Goal: Task Accomplishment & Management: Use online tool/utility

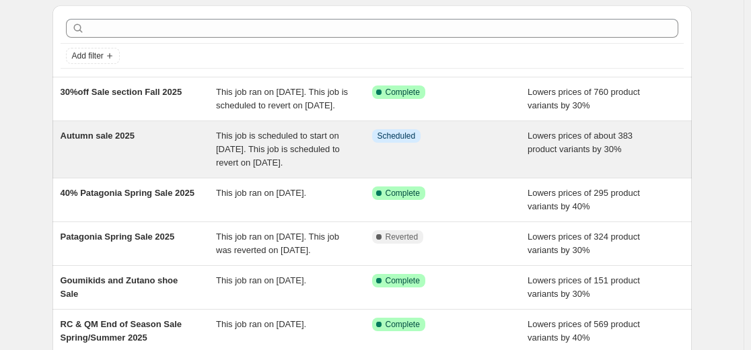
scroll to position [67, 0]
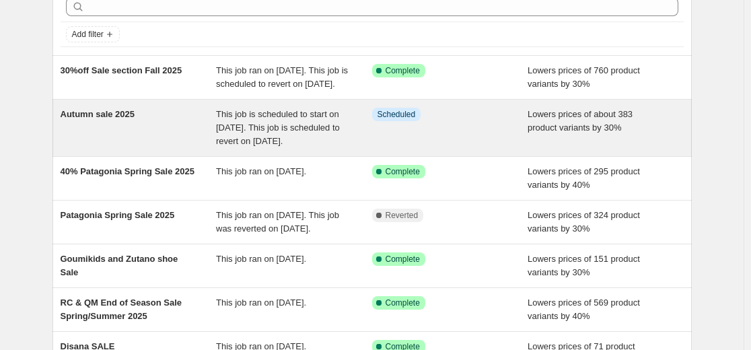
click at [164, 128] on div "Autumn sale 2025" at bounding box center [139, 128] width 156 height 40
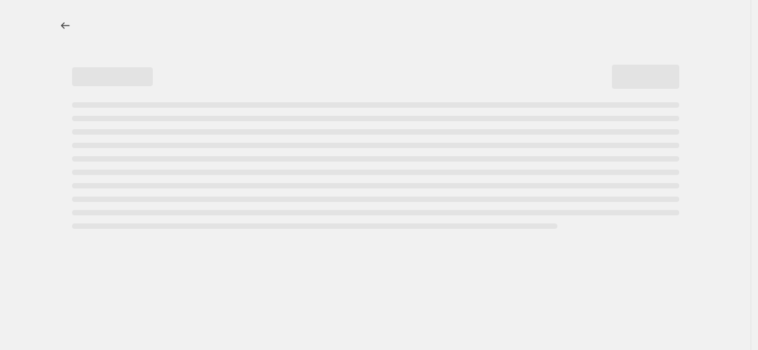
select select "percentage"
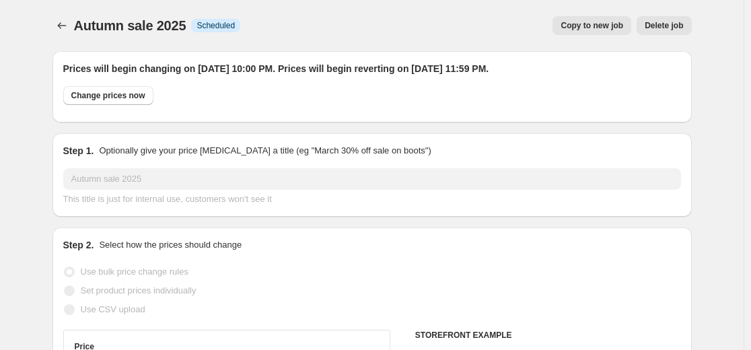
select select "tag"
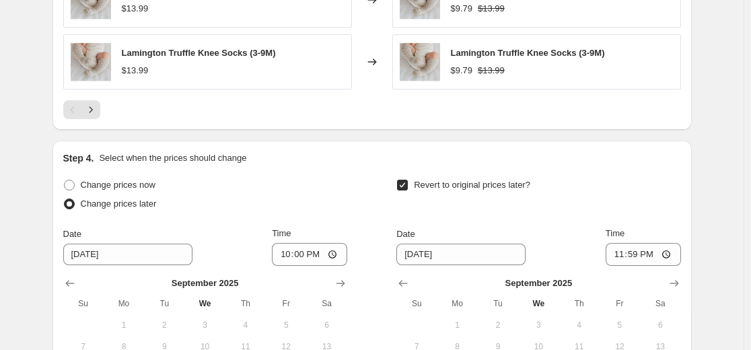
scroll to position [1460, 0]
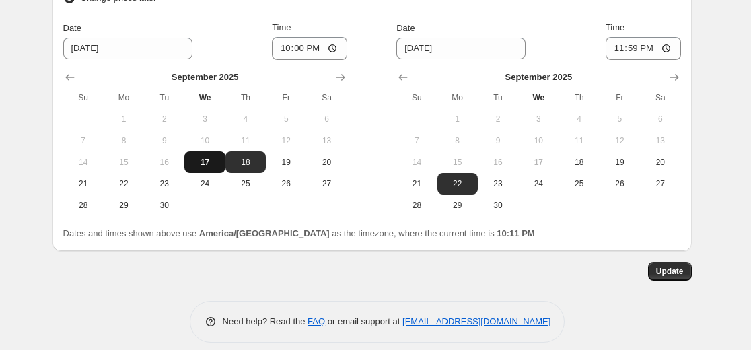
click at [212, 157] on span "17" at bounding box center [205, 162] width 30 height 11
type input "[DATE]"
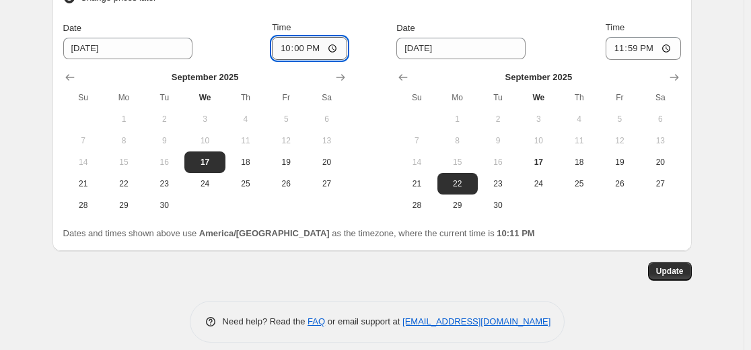
click at [300, 37] on input "22:00" at bounding box center [309, 48] width 75 height 23
type input "22:15"
click at [668, 266] on span "Update" at bounding box center [670, 271] width 28 height 11
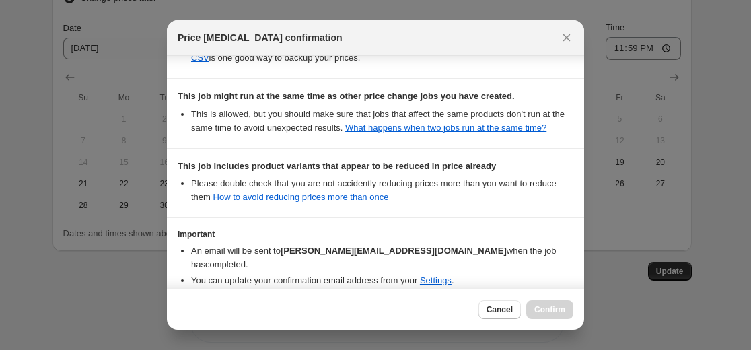
scroll to position [399, 0]
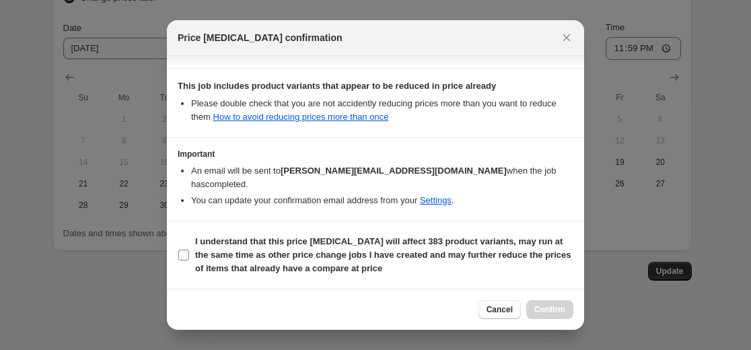
click at [183, 258] on input "I understand that this price change job will affect 383 product variants, may r…" at bounding box center [183, 255] width 11 height 11
checkbox input "true"
click at [551, 302] on button "Confirm" at bounding box center [549, 309] width 47 height 19
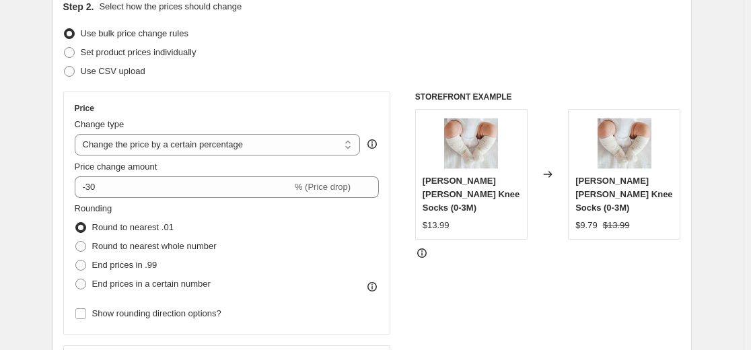
scroll to position [46, 0]
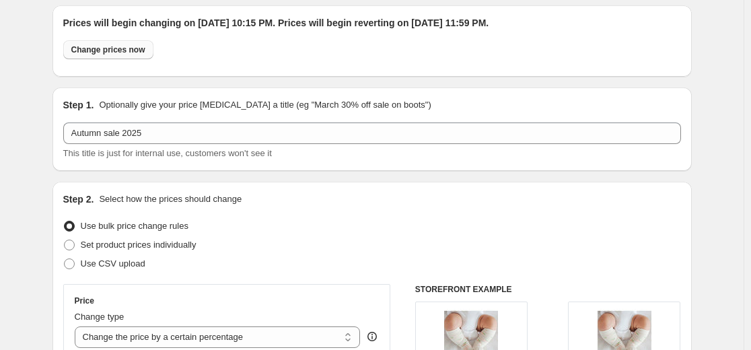
click at [119, 48] on span "Change prices now" at bounding box center [108, 49] width 74 height 11
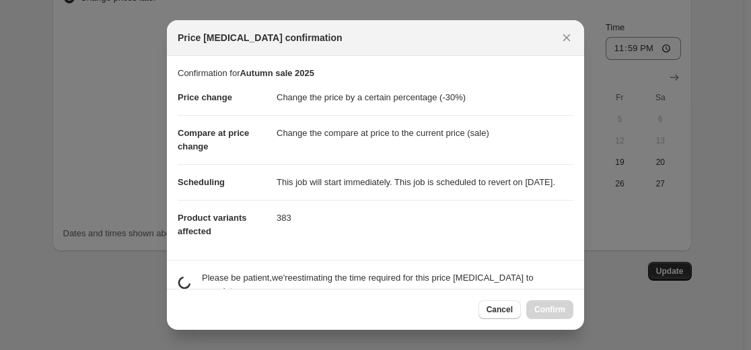
radio input "true"
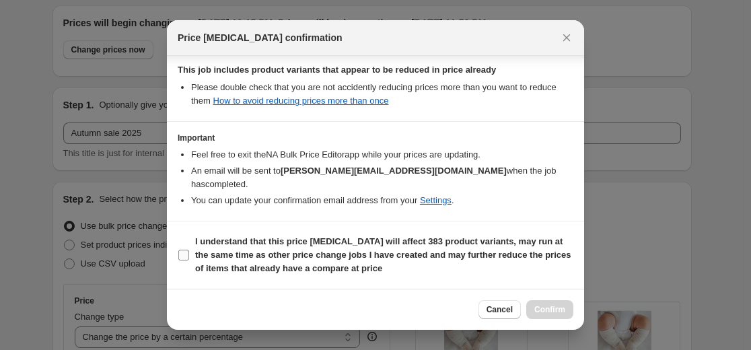
scroll to position [415, 0]
click at [181, 254] on input "I understand that this price change job will affect 383 product variants, may r…" at bounding box center [183, 255] width 11 height 11
checkbox input "true"
click at [545, 310] on span "Confirm" at bounding box center [550, 309] width 31 height 11
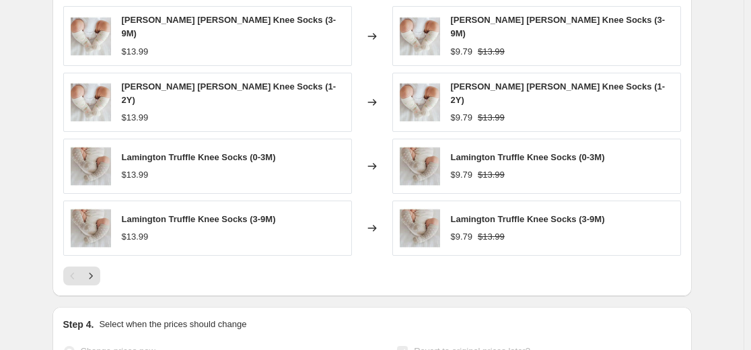
scroll to position [1123, 0]
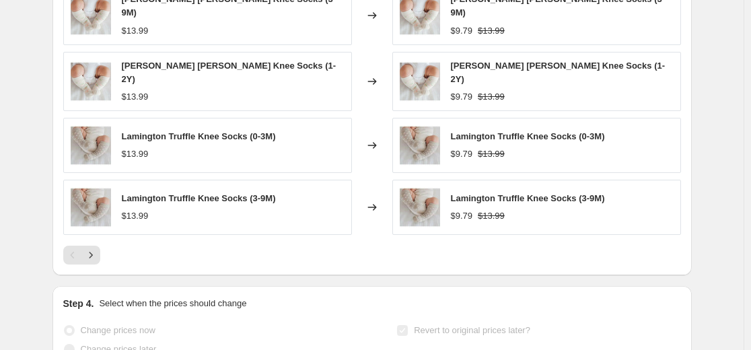
select select "percentage"
select select "tag"
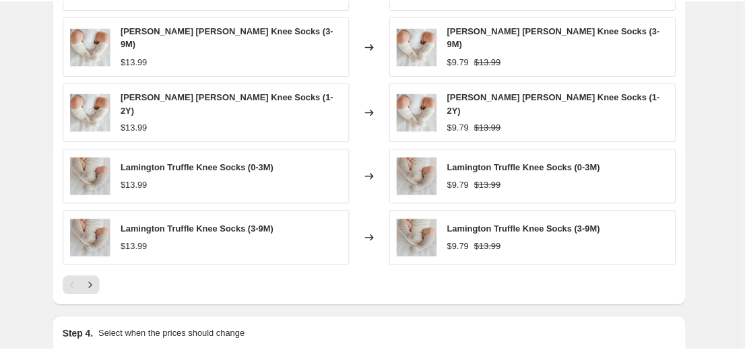
scroll to position [0, 0]
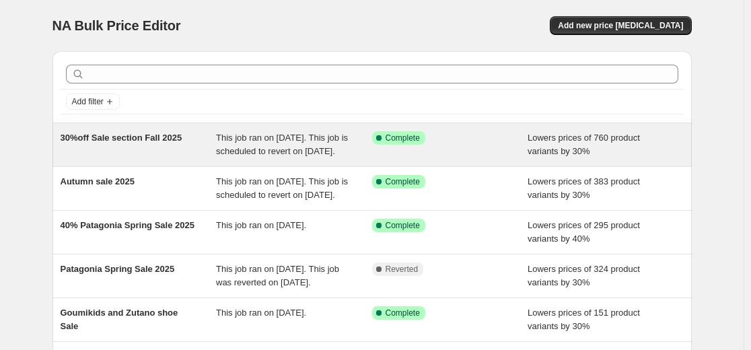
click at [143, 144] on div "30%off Sale section Fall 2025" at bounding box center [139, 144] width 156 height 27
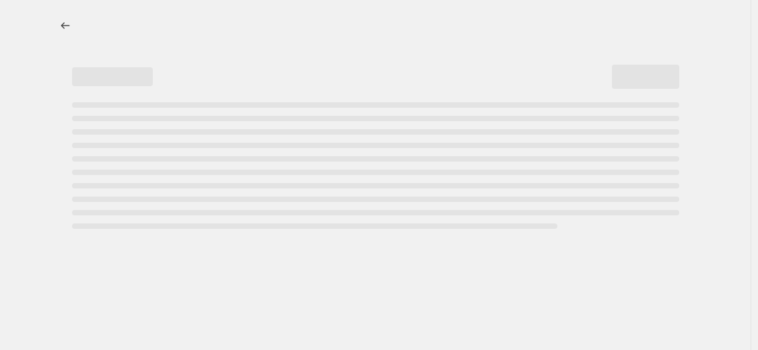
select select "percentage"
select select "tag"
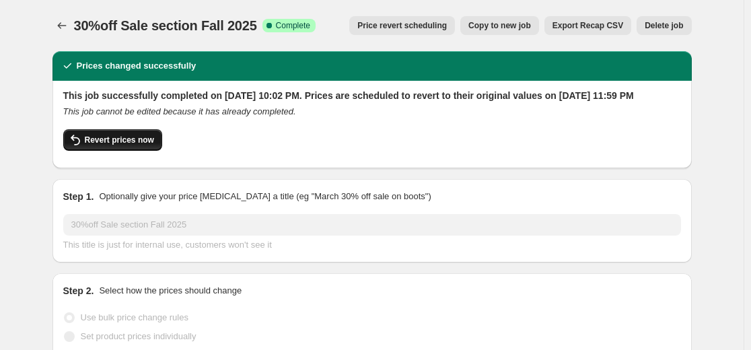
click at [124, 145] on span "Revert prices now" at bounding box center [119, 140] width 69 height 11
checkbox input "false"
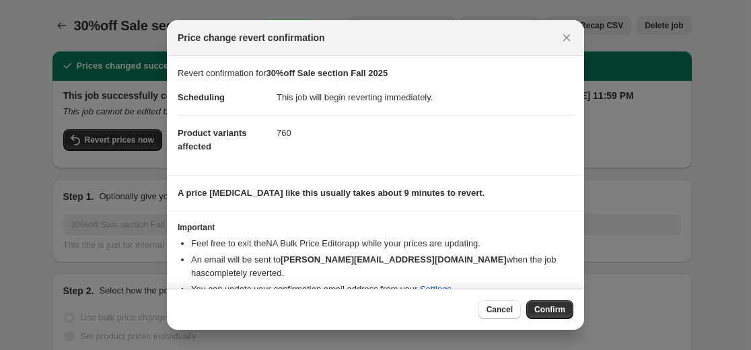
click at [556, 310] on span "Confirm" at bounding box center [550, 309] width 31 height 11
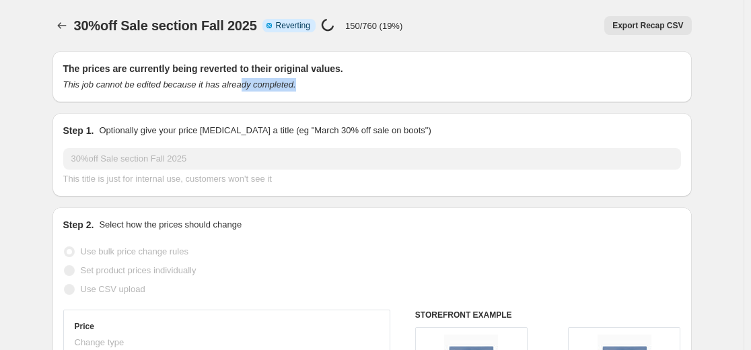
drag, startPoint x: 434, startPoint y: 75, endPoint x: 635, endPoint y: 95, distance: 201.6
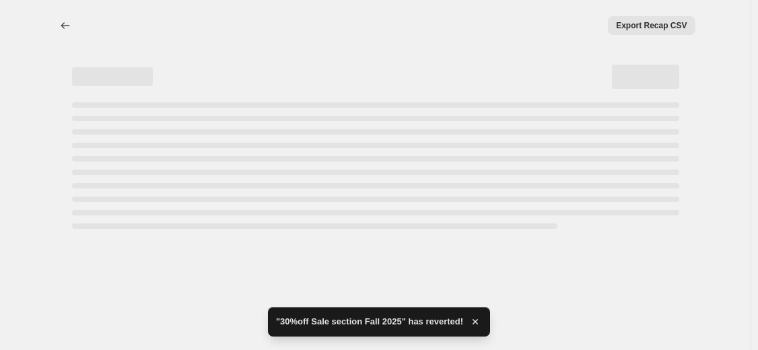
select select "percentage"
select select "tag"
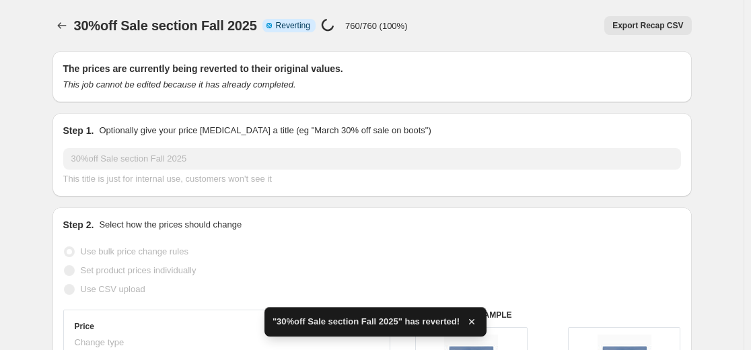
checkbox input "true"
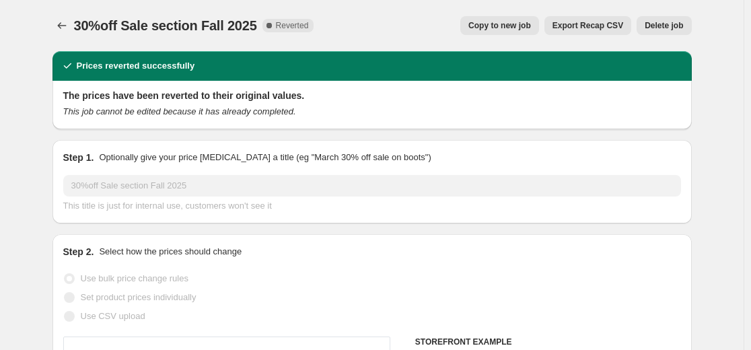
click at [508, 28] on span "Copy to new job" at bounding box center [500, 25] width 63 height 11
select select "percentage"
select select "tag"
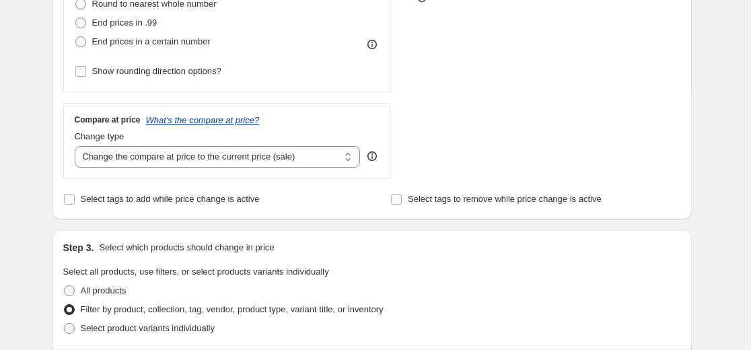
scroll to position [404, 0]
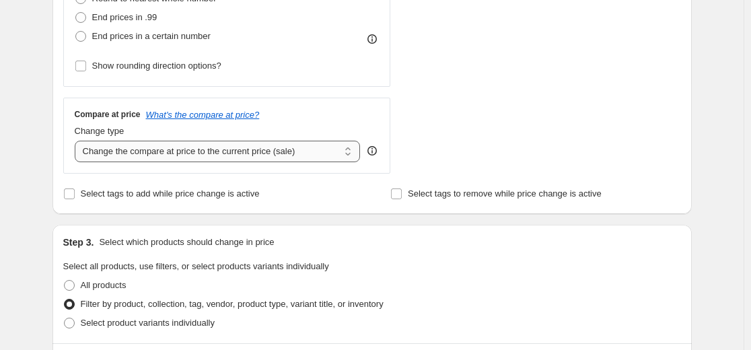
drag, startPoint x: 246, startPoint y: 150, endPoint x: 252, endPoint y: 160, distance: 11.6
click at [246, 150] on select "Change the compare at price to the current price (sale) Change the compare at p…" at bounding box center [218, 152] width 286 height 22
click at [77, 141] on select "Change the compare at price to the current price (sale) Change the compare at p…" at bounding box center [218, 152] width 286 height 22
click at [181, 147] on select "Change the compare at price to the current price (sale) Change the compare at p…" at bounding box center [218, 152] width 286 height 22
click at [77, 141] on select "Change the compare at price to the current price (sale) Change the compare at p…" at bounding box center [218, 152] width 286 height 22
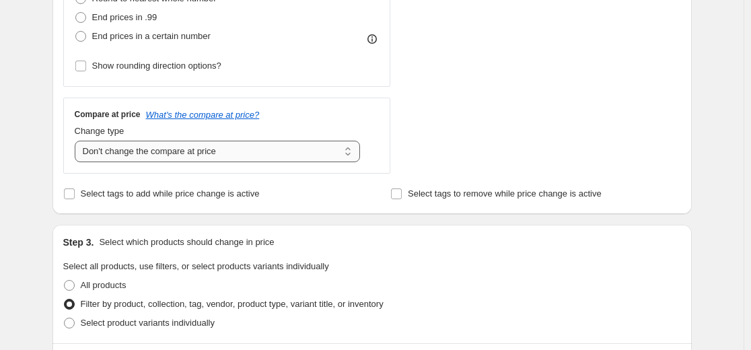
click at [205, 141] on select "Change the compare at price to the current price (sale) Change the compare at p…" at bounding box center [218, 152] width 286 height 22
click at [77, 141] on select "Change the compare at price to the current price (sale) Change the compare at p…" at bounding box center [218, 152] width 286 height 22
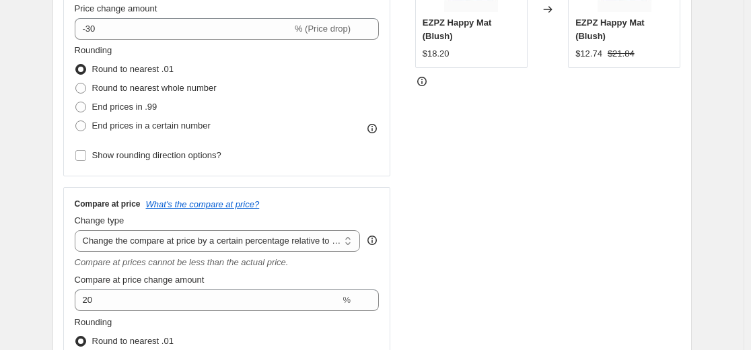
scroll to position [337, 0]
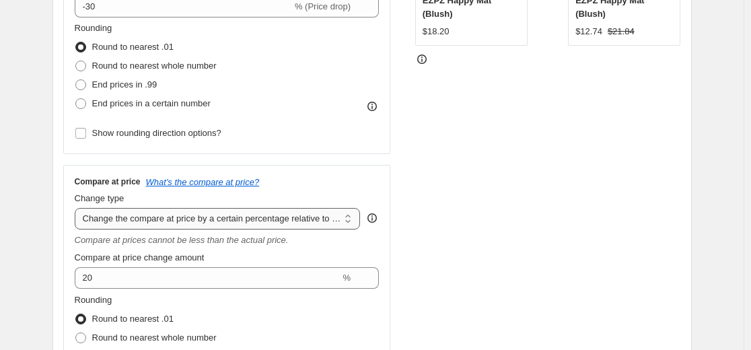
click at [258, 223] on select "Change the compare at price to the current price (sale) Change the compare at p…" at bounding box center [218, 219] width 286 height 22
select select "percentage"
click at [77, 208] on select "Change the compare at price to the current price (sale) Change the compare at p…" at bounding box center [218, 219] width 286 height 22
type input "-15"
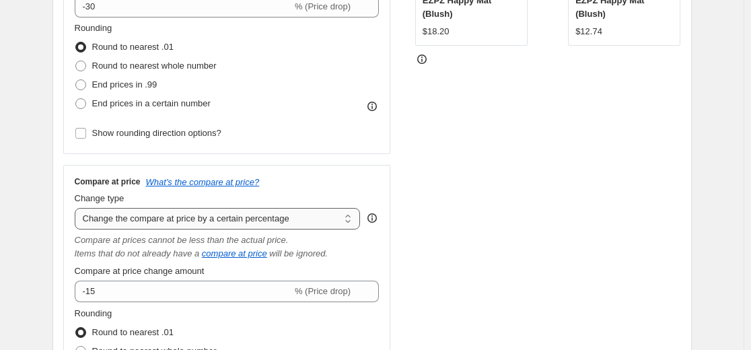
click at [261, 215] on select "Change the compare at price to the current price (sale) Change the compare at p…" at bounding box center [218, 219] width 286 height 22
select select "by"
click at [77, 208] on select "Change the compare at price to the current price (sale) Change the compare at p…" at bounding box center [218, 219] width 286 height 22
type input "-10.00"
click at [198, 219] on select "Change the compare at price to the current price (sale) Change the compare at p…" at bounding box center [218, 219] width 286 height 22
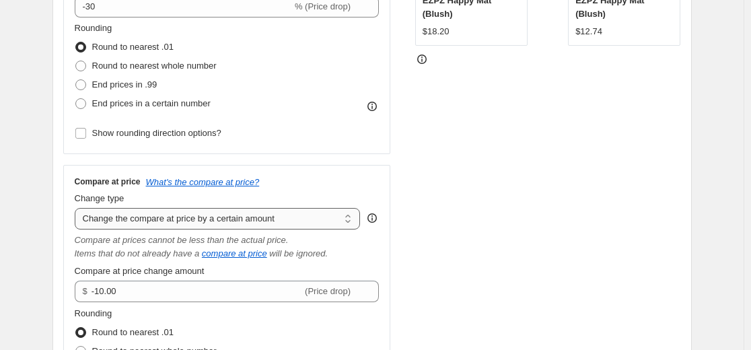
select select "to"
click at [77, 208] on select "Change the compare at price to the current price (sale) Change the compare at p…" at bounding box center [218, 219] width 286 height 22
type input "80.00"
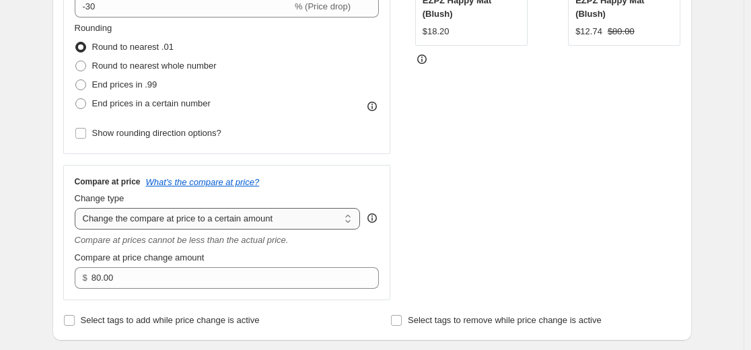
click at [267, 217] on select "Change the compare at price to the current price (sale) Change the compare at p…" at bounding box center [218, 219] width 286 height 22
select select "bp"
click at [77, 208] on select "Change the compare at price to the current price (sale) Change the compare at p…" at bounding box center [218, 219] width 286 height 22
type input "12.00"
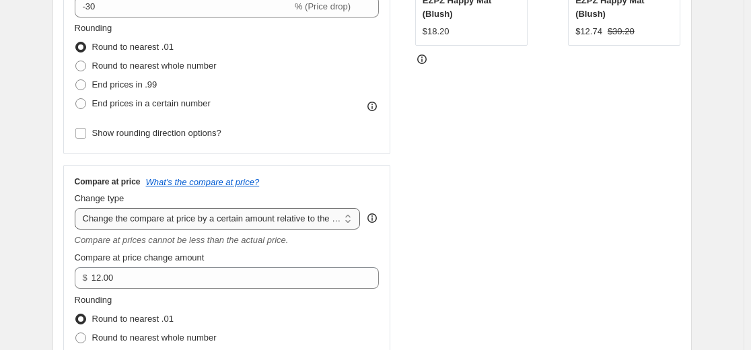
click at [294, 224] on select "Change the compare at price to the current price (sale) Change the compare at p…" at bounding box center [218, 219] width 286 height 22
select select "pp"
click at [77, 208] on select "Change the compare at price to the current price (sale) Change the compare at p…" at bounding box center [218, 219] width 286 height 22
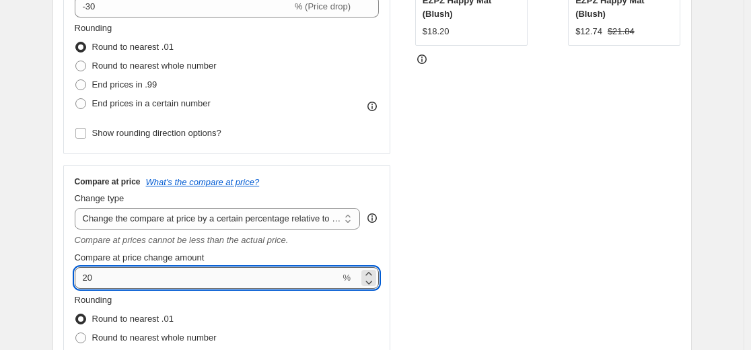
click at [108, 276] on input "20" at bounding box center [208, 278] width 266 height 22
type input "2"
click at [96, 276] on input "20" at bounding box center [208, 278] width 266 height 22
click at [91, 277] on input "20" at bounding box center [208, 278] width 266 height 22
type input "30"
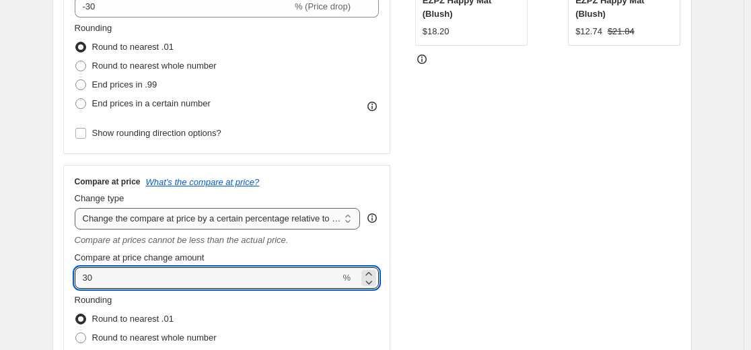
click at [187, 214] on select "Change the compare at price to the current price (sale) Change the compare at p…" at bounding box center [218, 219] width 286 height 22
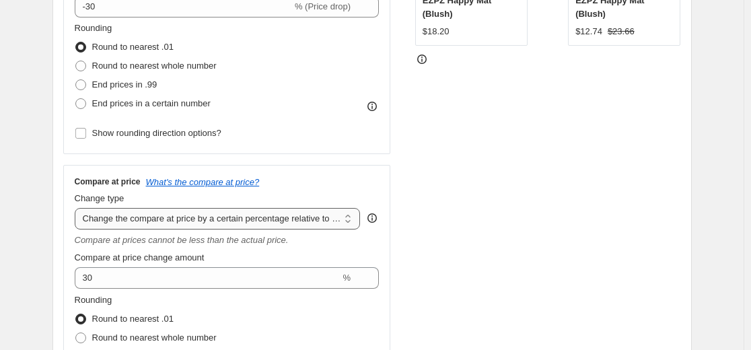
click at [77, 208] on select "Change the compare at price to the current price (sale) Change the compare at p…" at bounding box center [218, 219] width 286 height 22
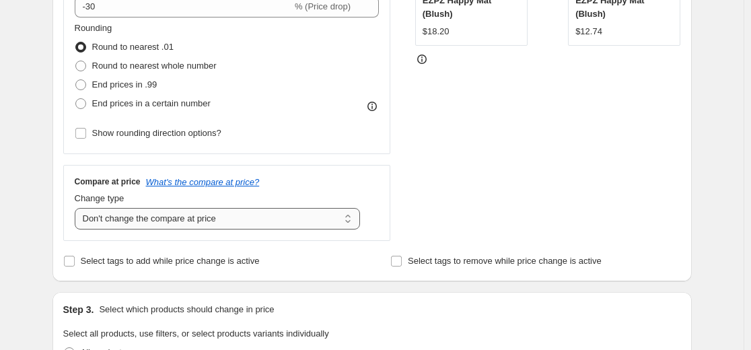
click at [189, 218] on select "Change the compare at price to the current price (sale) Change the compare at p…" at bounding box center [218, 219] width 286 height 22
select select "remove"
click at [77, 208] on select "Change the compare at price to the current price (sale) Change the compare at p…" at bounding box center [218, 219] width 286 height 22
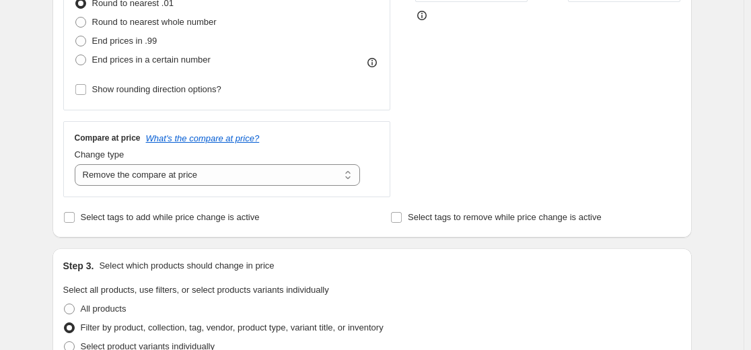
scroll to position [404, 0]
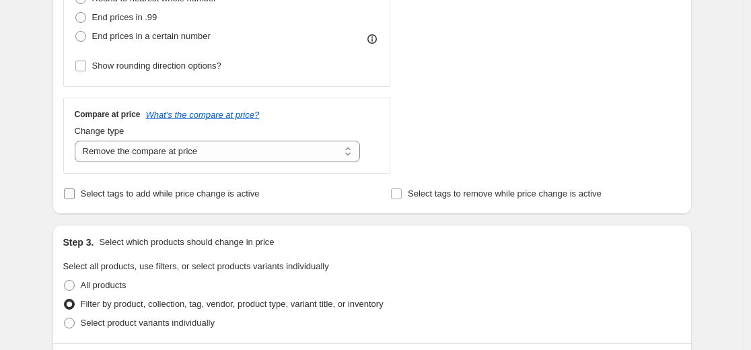
click at [73, 193] on input "Select tags to add while price change is active" at bounding box center [69, 194] width 11 height 11
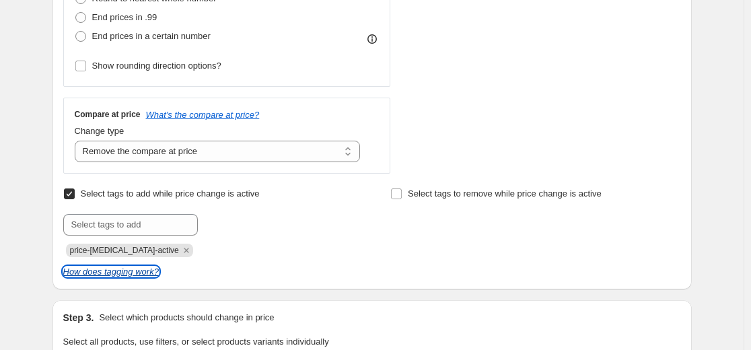
click at [133, 273] on icon "How does tagging work?" at bounding box center [111, 272] width 96 height 10
click at [72, 191] on input "Select tags to add while price change is active" at bounding box center [69, 194] width 11 height 11
checkbox input "false"
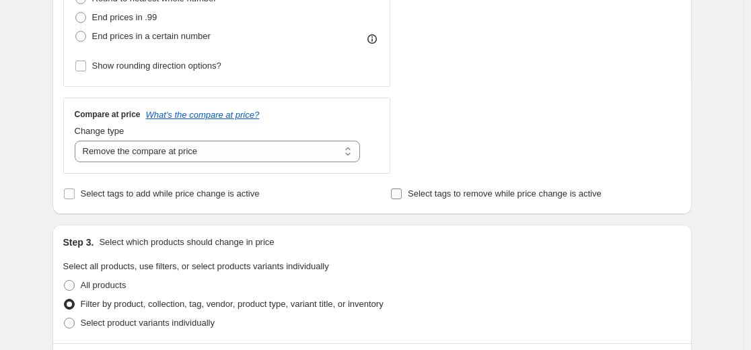
click at [402, 195] on input "Select tags to remove while price change is active" at bounding box center [396, 194] width 11 height 11
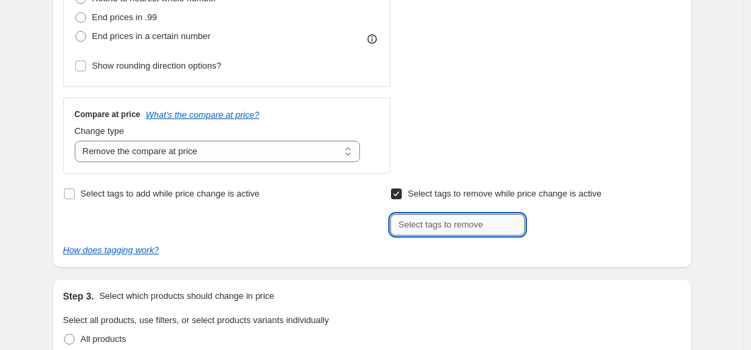
click at [415, 228] on input "text" at bounding box center [457, 225] width 135 height 22
click at [401, 193] on input "Select tags to remove while price change is active" at bounding box center [396, 194] width 11 height 11
checkbox input "false"
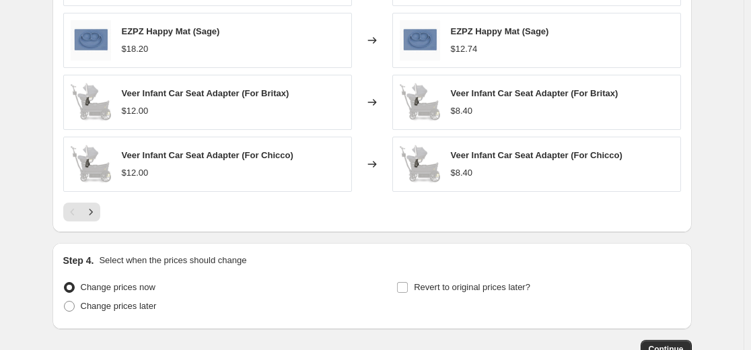
scroll to position [1077, 0]
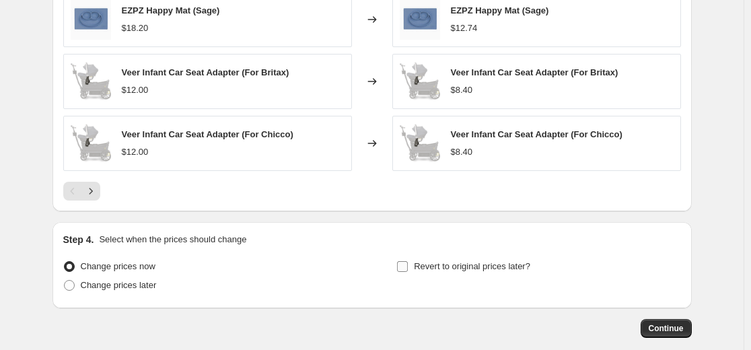
click at [402, 266] on input "Revert to original prices later?" at bounding box center [402, 266] width 11 height 11
checkbox input "true"
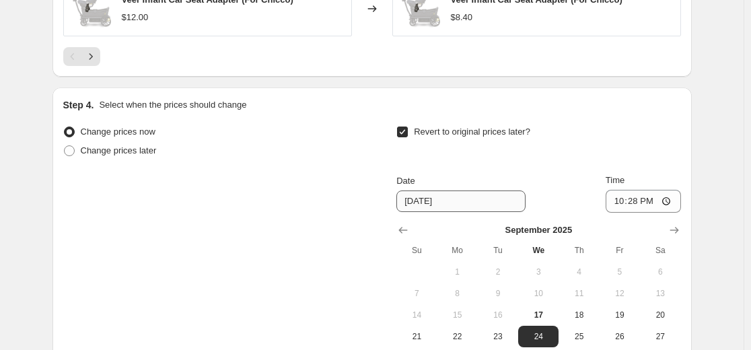
scroll to position [1346, 0]
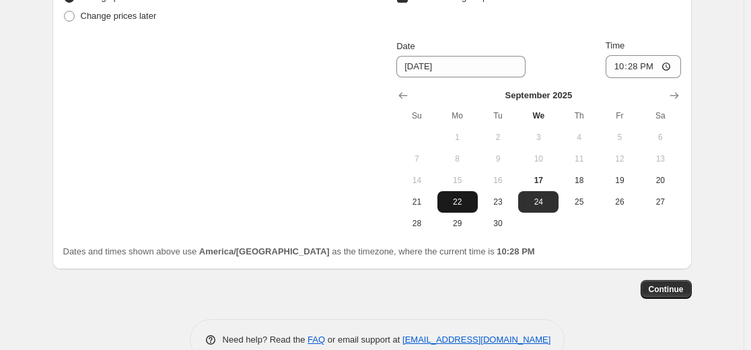
click at [471, 205] on span "22" at bounding box center [458, 202] width 30 height 11
type input "[DATE]"
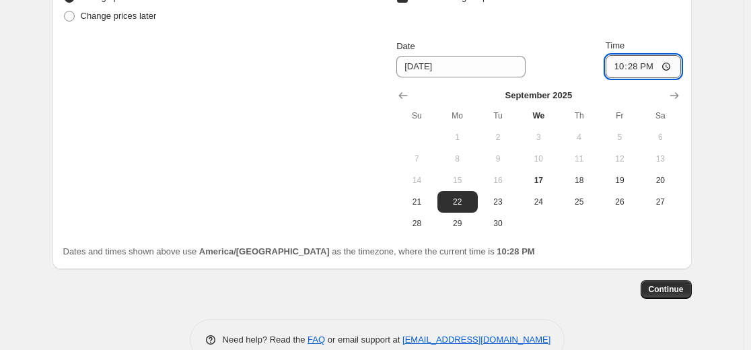
click at [620, 68] on input "22:28" at bounding box center [643, 66] width 75 height 23
type input "23:59"
click at [674, 288] on span "Continue" at bounding box center [666, 289] width 35 height 11
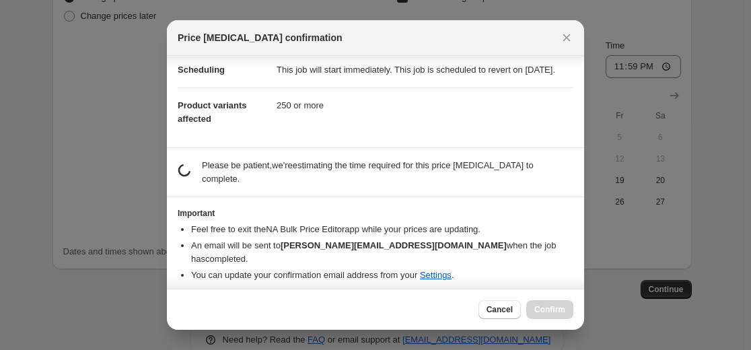
scroll to position [119, 0]
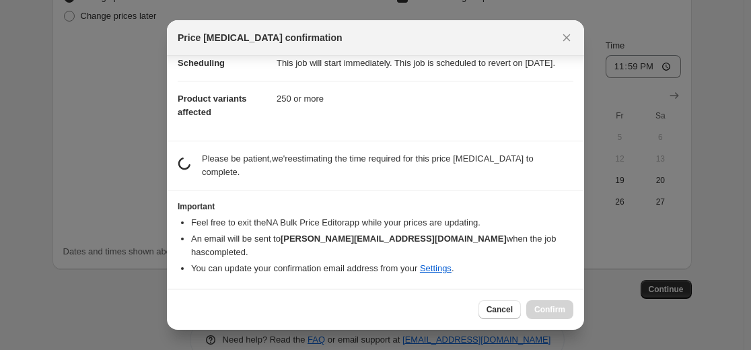
click at [373, 179] on p "Please be patient, we're estimating the time required for this price [MEDICAL_D…" at bounding box center [388, 165] width 372 height 27
click at [441, 130] on dl "Price change Change the price by a certain percentage (-30%) Compare at price c…" at bounding box center [376, 45] width 396 height 169
click at [498, 308] on span "Cancel" at bounding box center [500, 309] width 26 height 11
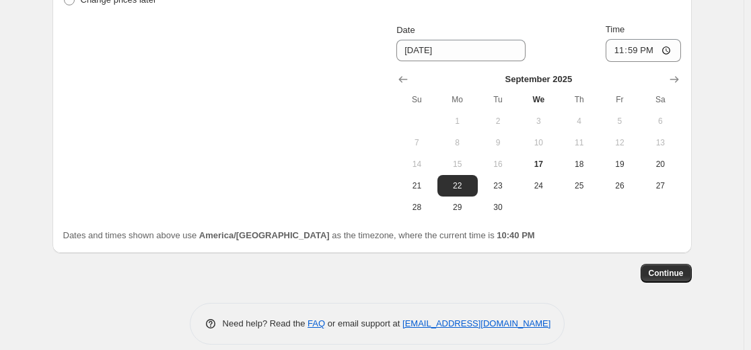
scroll to position [1377, 0]
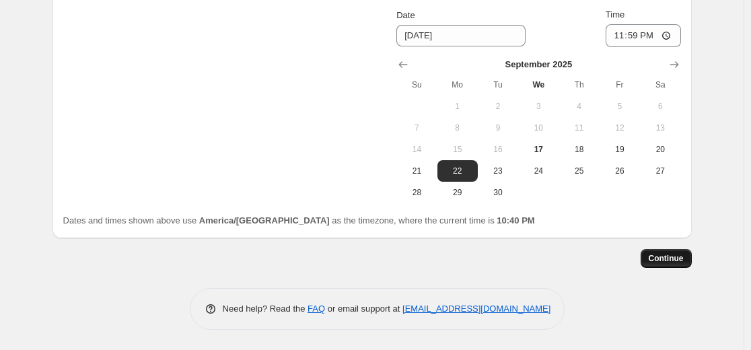
click at [671, 259] on span "Continue" at bounding box center [666, 258] width 35 height 11
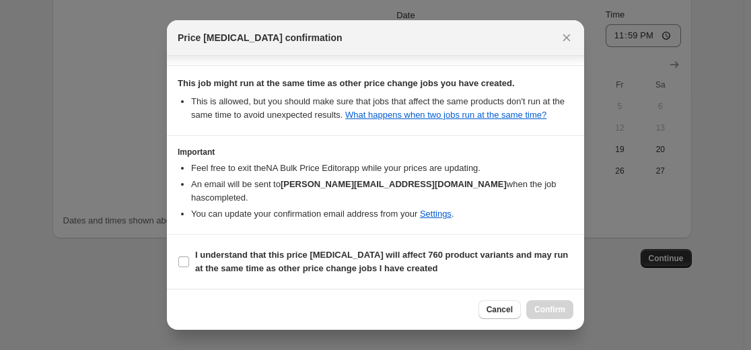
scroll to position [331, 0]
click at [183, 262] on input "I understand that this price [MEDICAL_DATA] will affect 760 product variants an…" at bounding box center [183, 262] width 11 height 11
checkbox input "true"
click at [545, 309] on span "Confirm" at bounding box center [550, 309] width 31 height 11
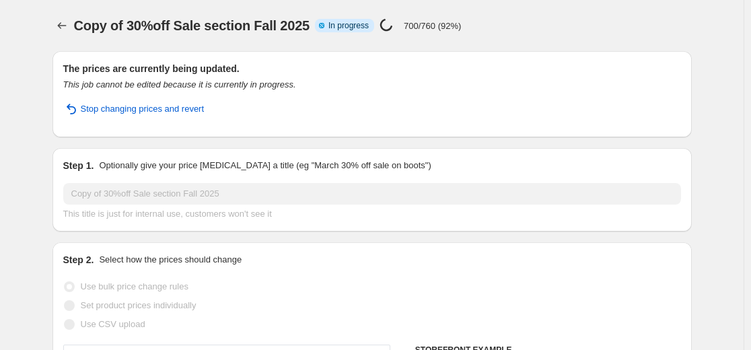
select select "percentage"
select select "remove"
select select "tag"
